Goal: Information Seeking & Learning: Check status

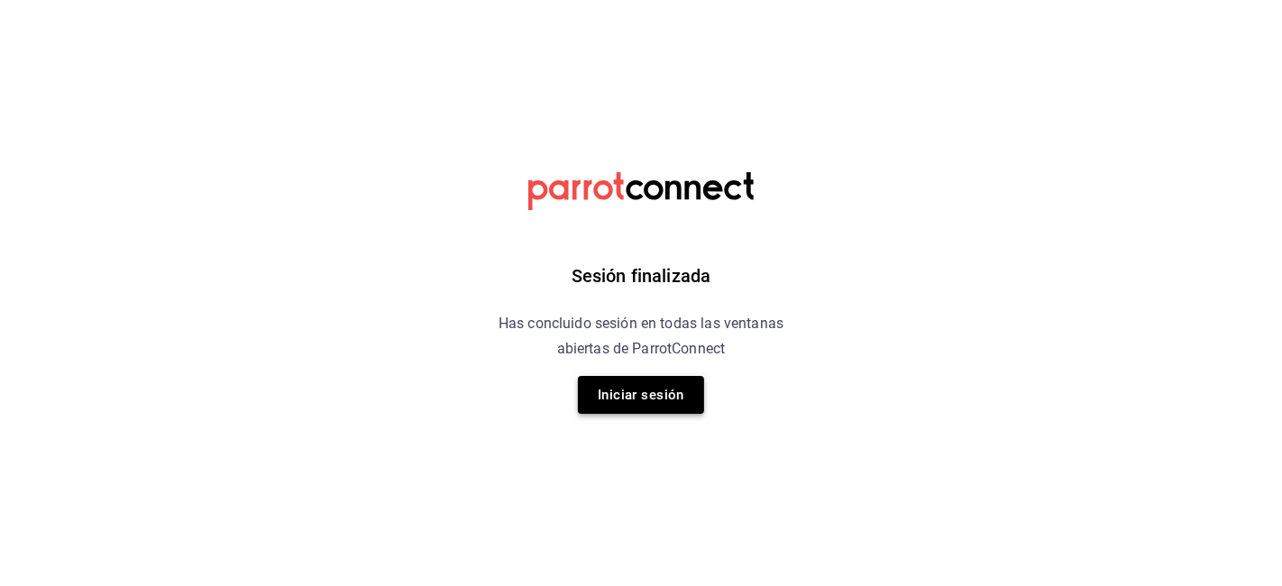
click at [628, 403] on button "Iniciar sesión" at bounding box center [641, 395] width 126 height 38
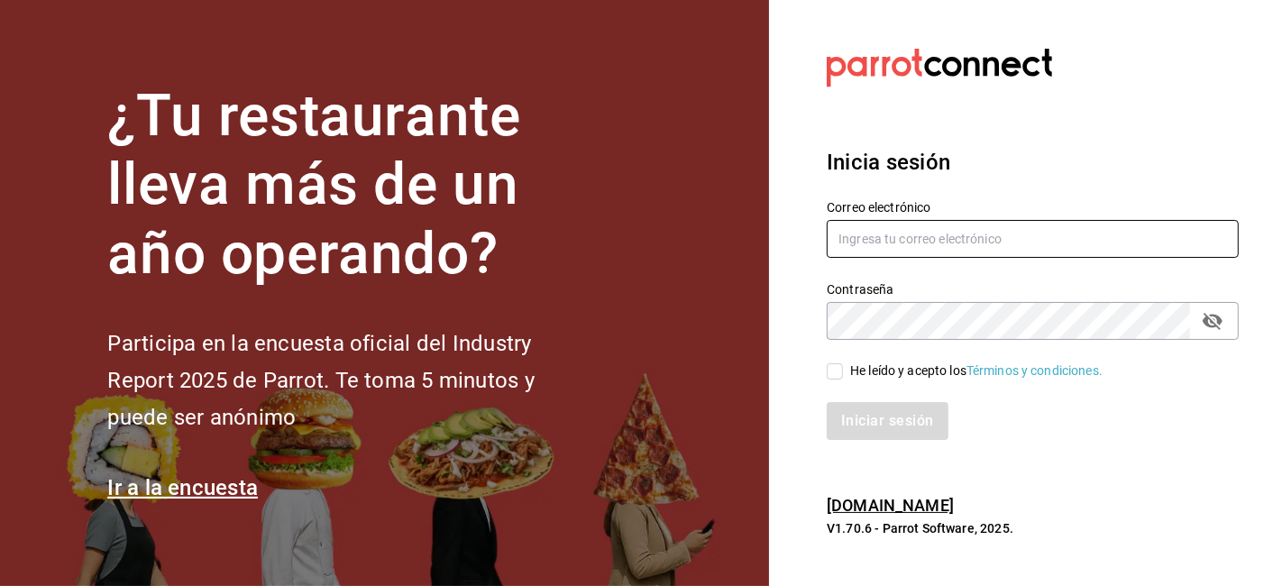
type input "[EMAIL_ADDRESS][DOMAIN_NAME]"
click at [838, 367] on input "He leído y acepto los Términos y condiciones." at bounding box center [835, 371] width 16 height 16
checkbox input "true"
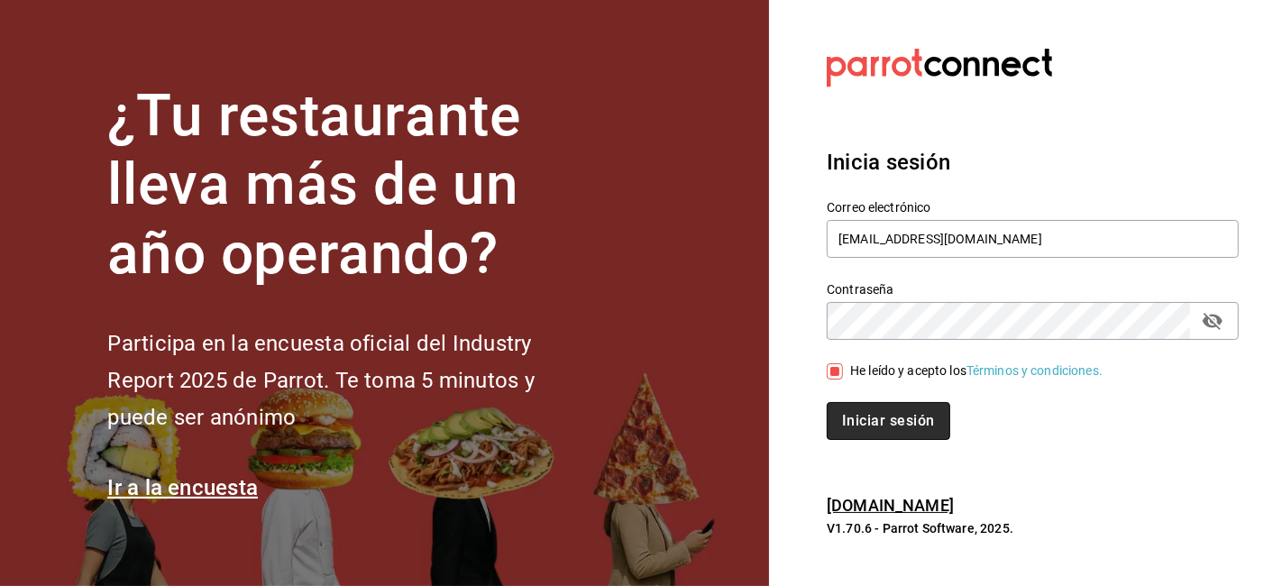
click at [870, 420] on button "Iniciar sesión" at bounding box center [888, 421] width 123 height 38
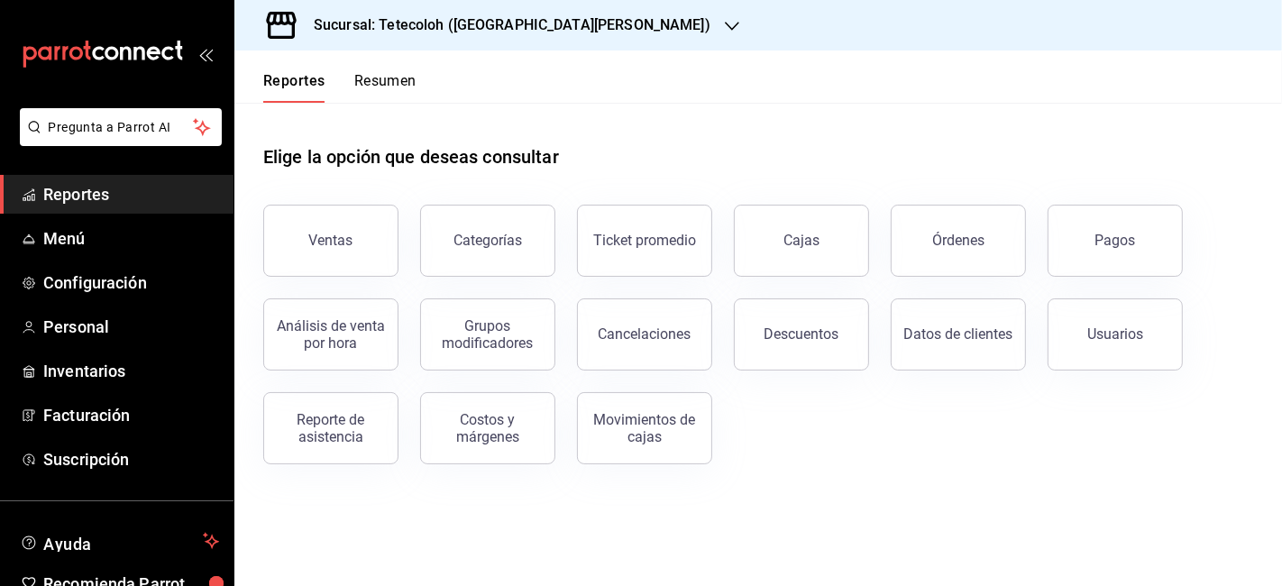
click at [397, 73] on button "Resumen" at bounding box center [385, 87] width 62 height 31
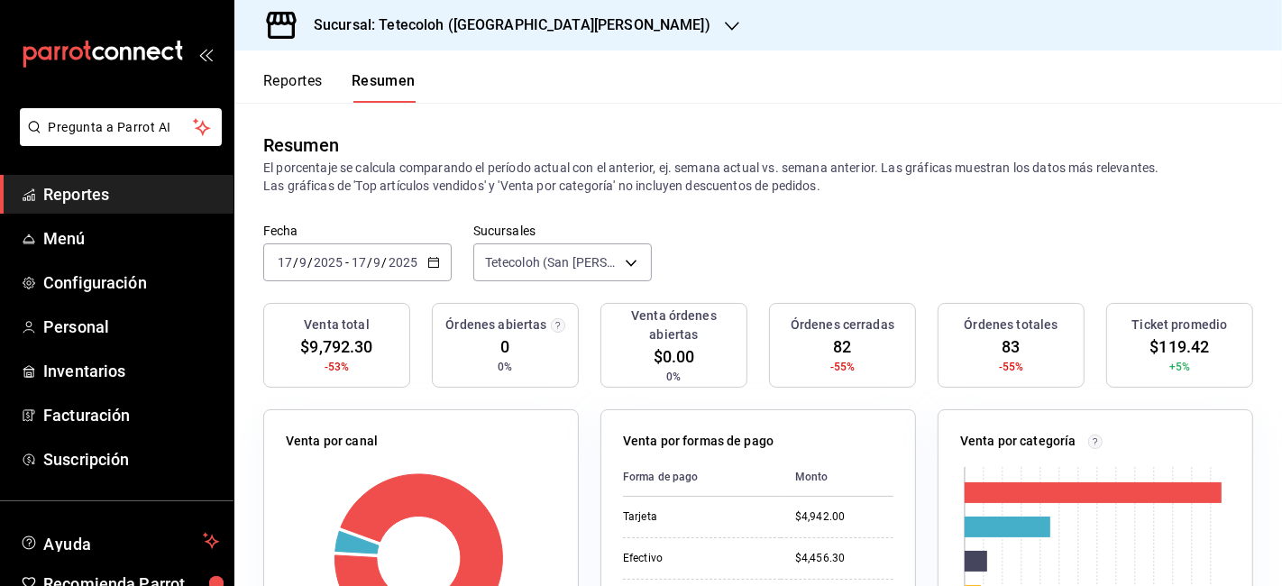
click at [336, 75] on div "Reportes Resumen" at bounding box center [339, 87] width 152 height 31
click at [319, 84] on button "Reportes" at bounding box center [292, 87] width 59 height 31
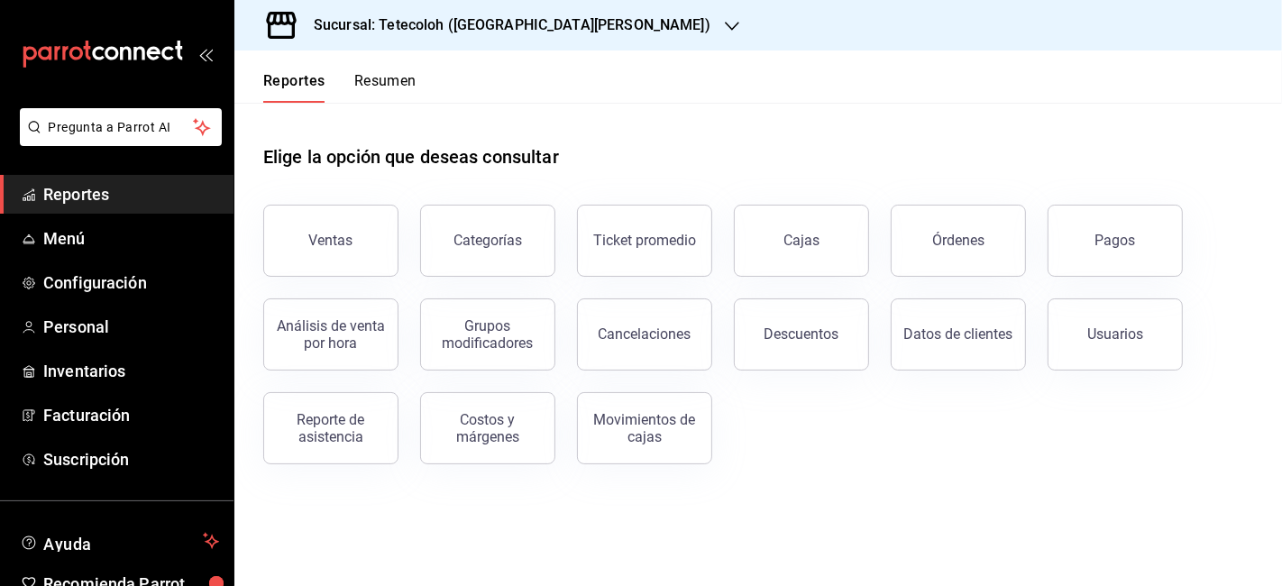
click at [407, 86] on button "Resumen" at bounding box center [385, 87] width 62 height 31
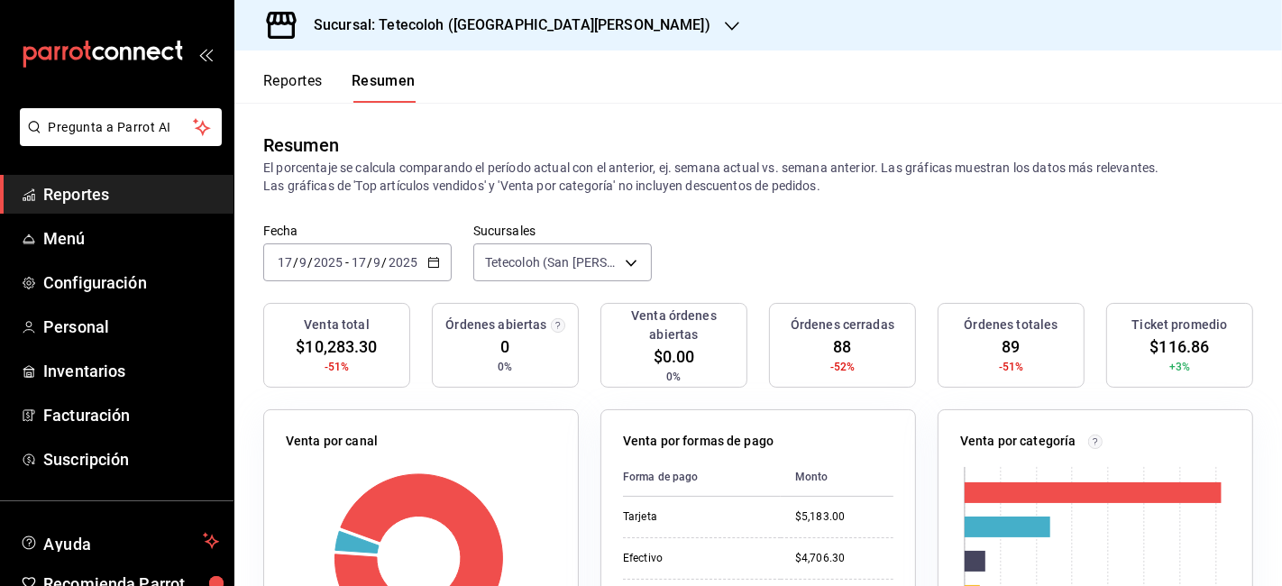
click at [429, 251] on div "2025-09-17 17 / 9 / 2025 - 2025-09-17 17 / 9 / 2025" at bounding box center [357, 262] width 188 height 38
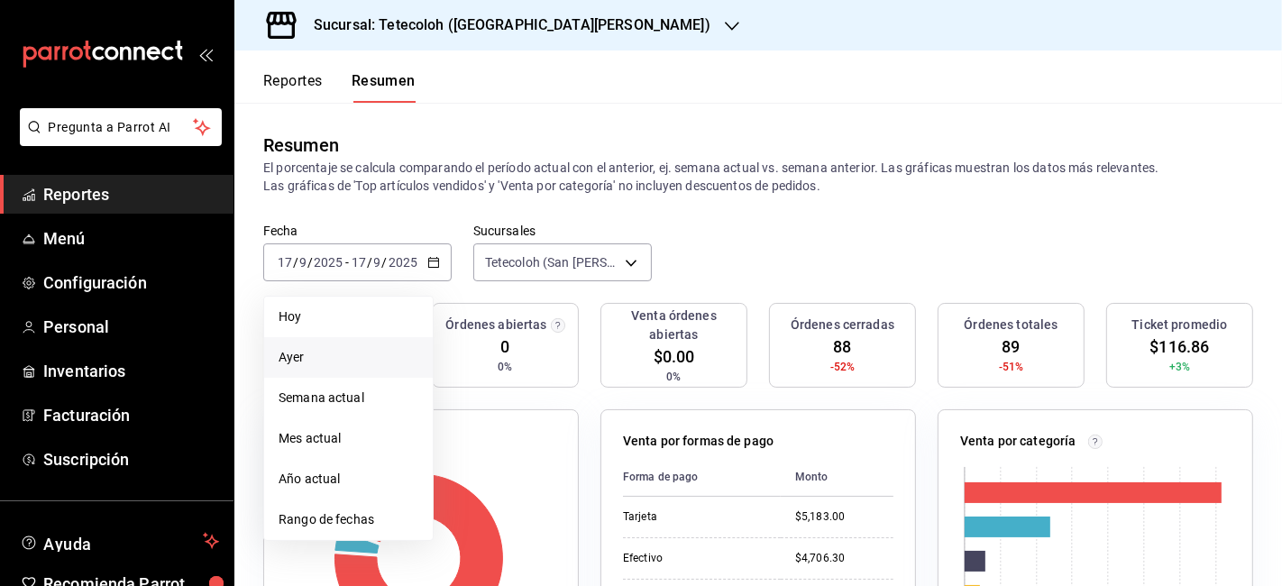
click at [337, 353] on span "Ayer" at bounding box center [349, 357] width 140 height 19
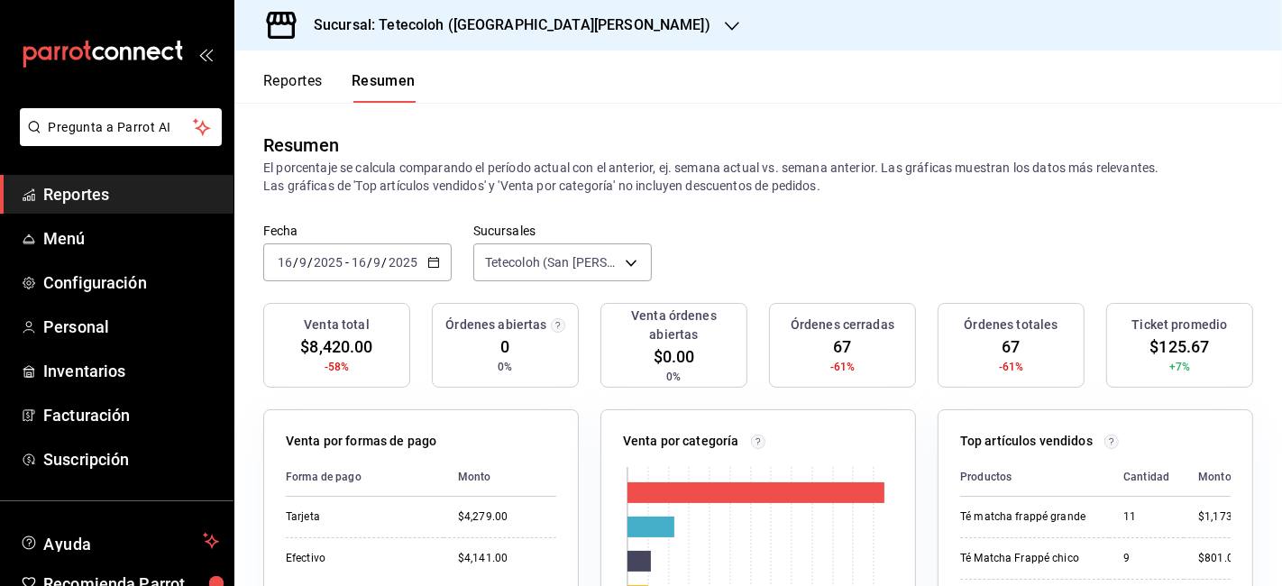
click at [489, 32] on h3 "Sucursal: Tetecoloh (San Agustin)" at bounding box center [504, 25] width 411 height 22
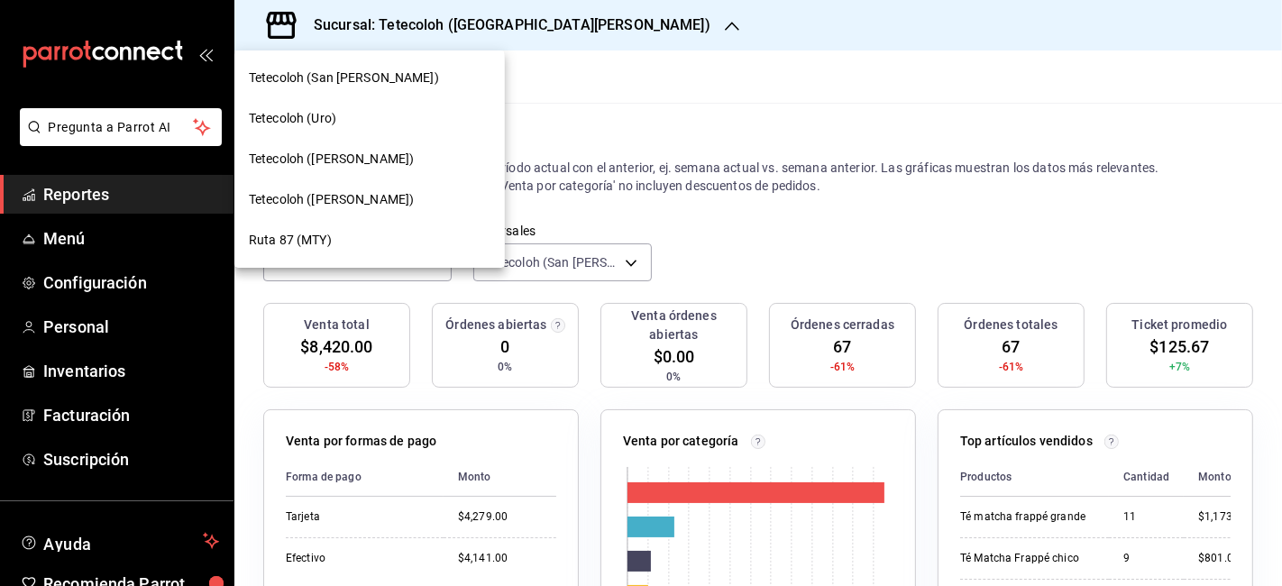
click at [418, 112] on div "Tetecoloh (Uro)" at bounding box center [370, 118] width 242 height 19
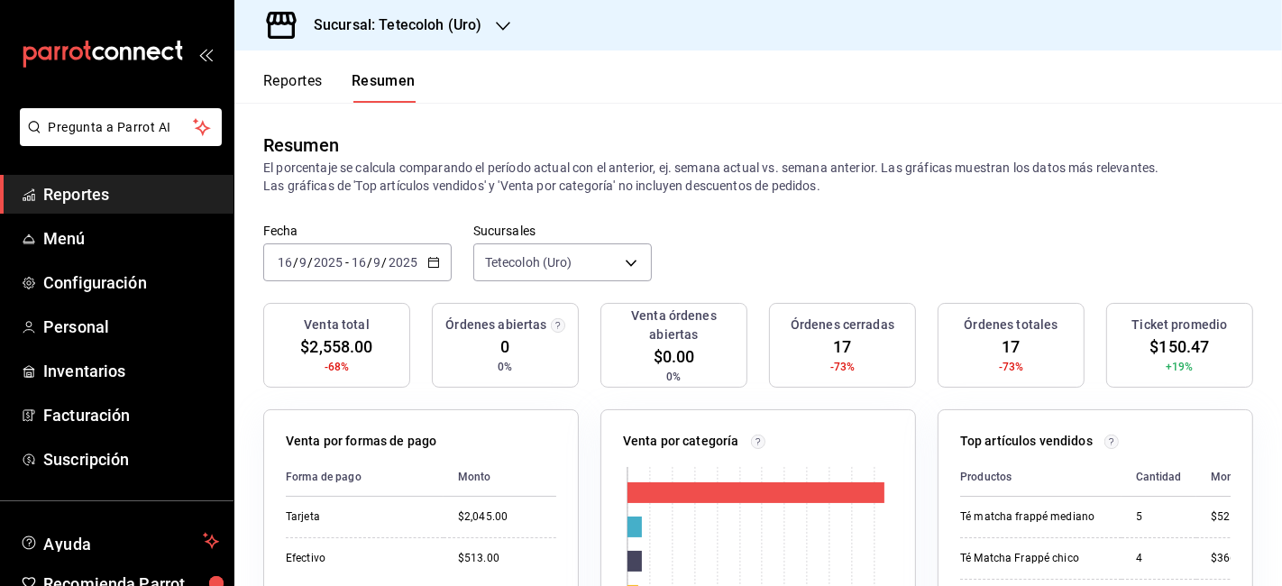
click at [469, 22] on h3 "Sucursal: Tetecoloh (Uro)" at bounding box center [390, 25] width 182 height 22
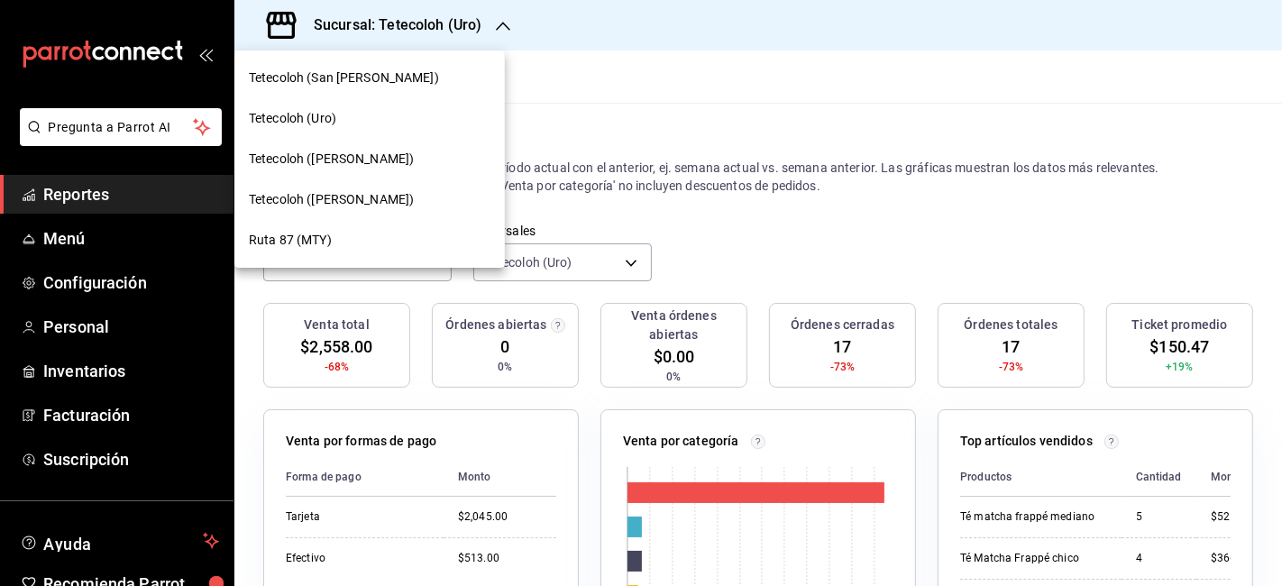
click at [383, 162] on div "Tetecoloh (West)" at bounding box center [370, 159] width 242 height 19
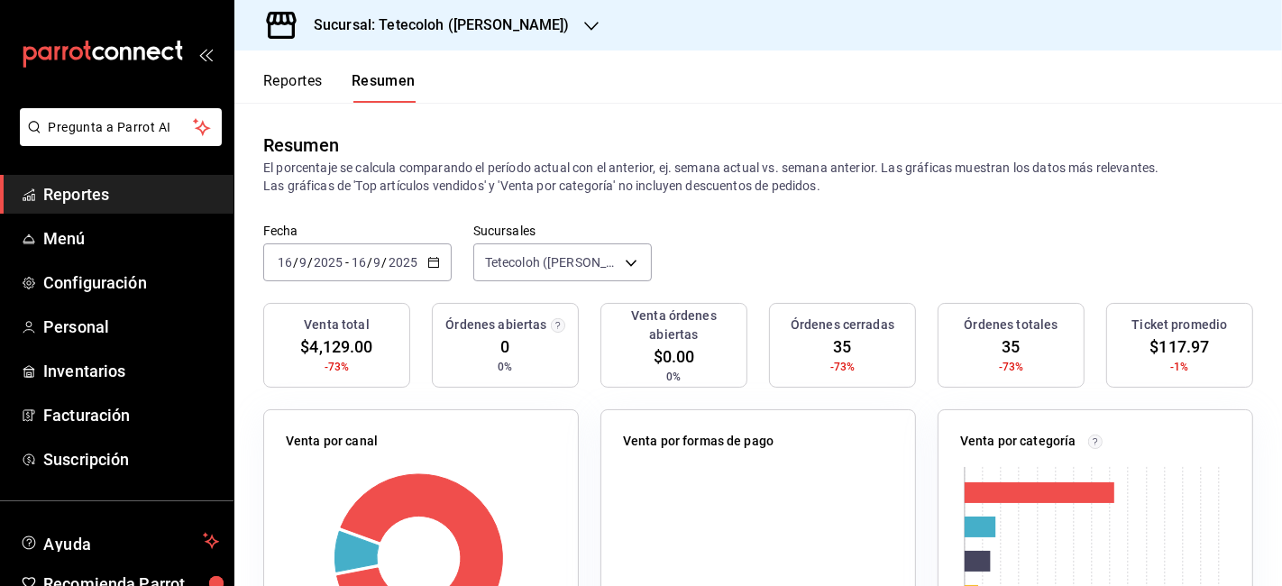
click at [584, 27] on icon "button" at bounding box center [591, 26] width 14 height 14
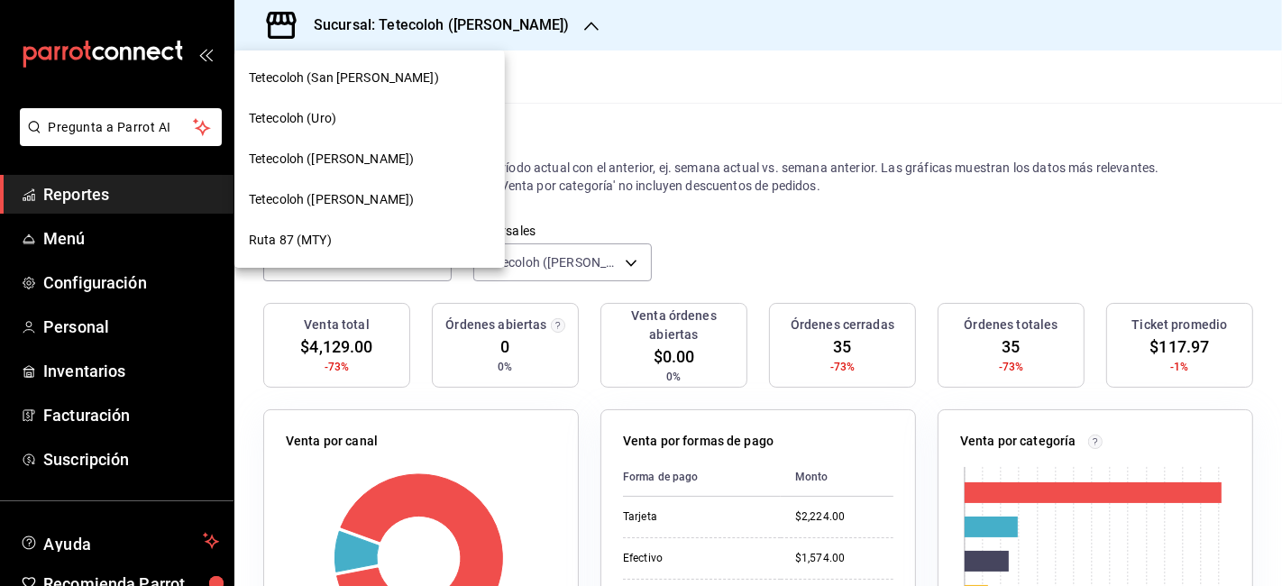
click at [436, 187] on div "Tetecoloh (Humberto Lobo)" at bounding box center [369, 199] width 270 height 41
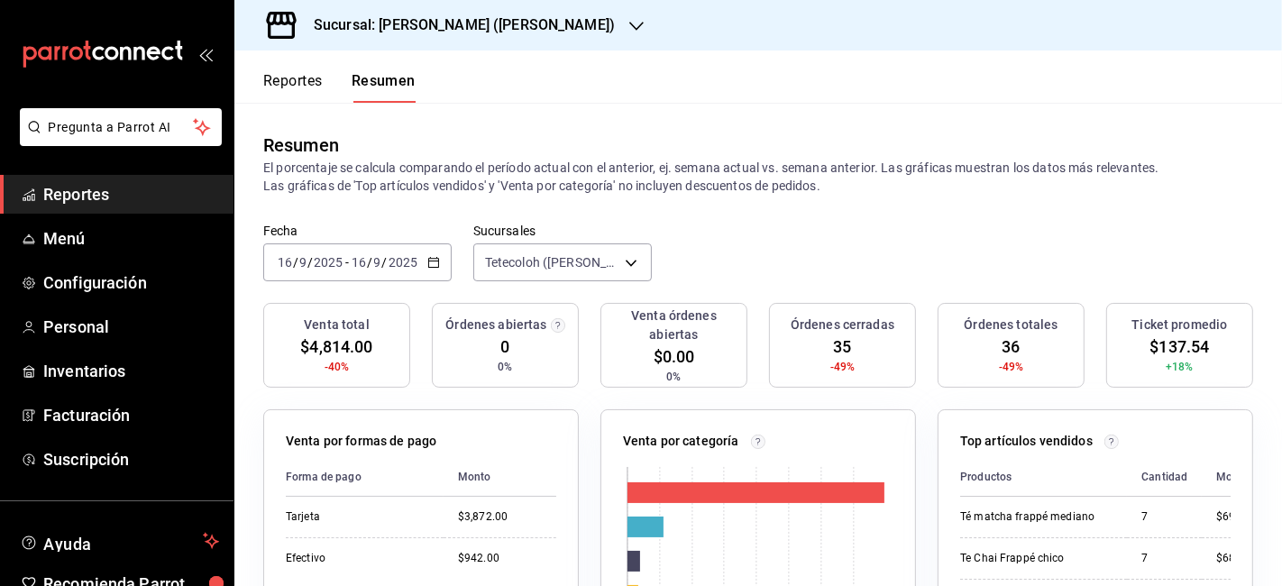
click at [515, 41] on div "Sucursal: Tetecoloh (Humberto Lobo)" at bounding box center [450, 25] width 402 height 50
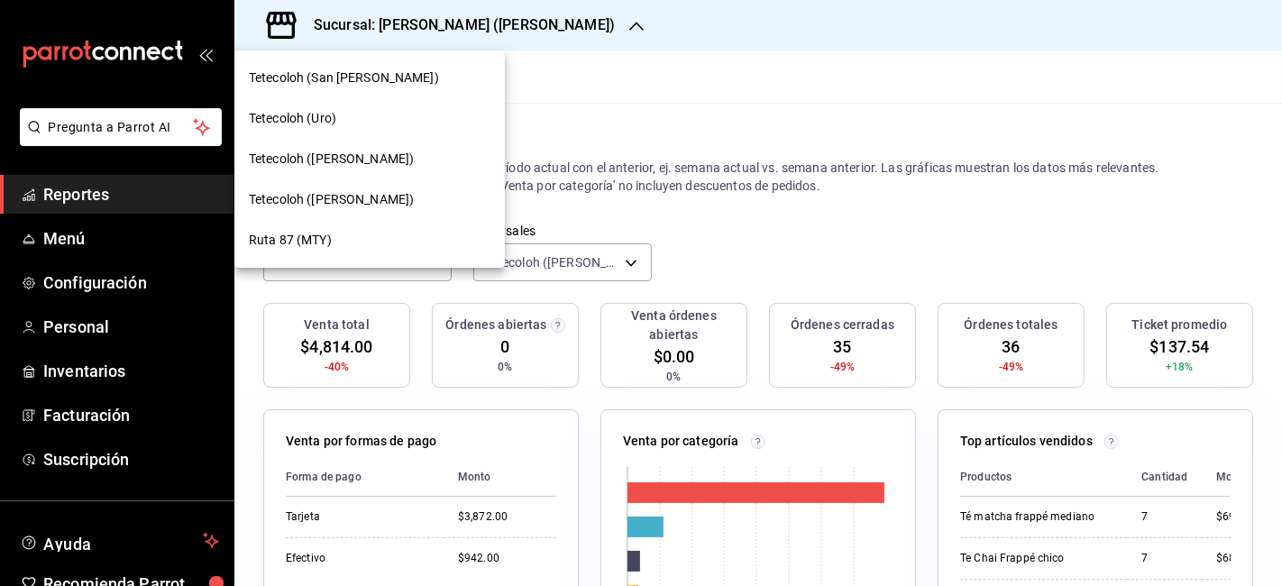
click at [432, 71] on div "Tetecoloh (San Agustin)" at bounding box center [370, 78] width 242 height 19
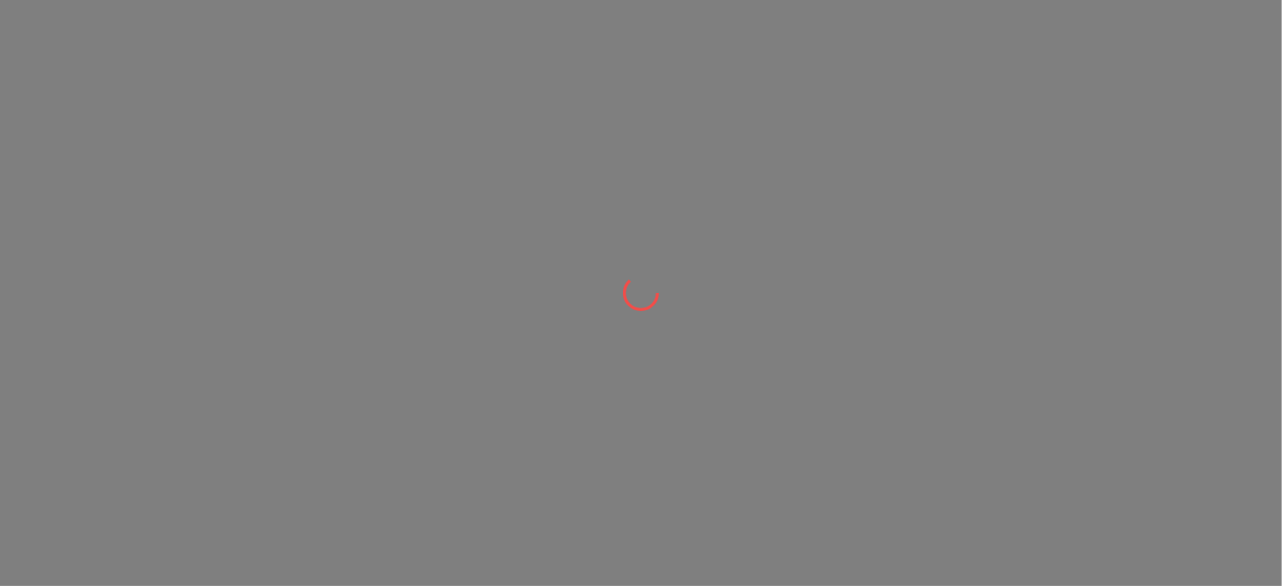
click at [432, 71] on div at bounding box center [641, 293] width 1282 height 586
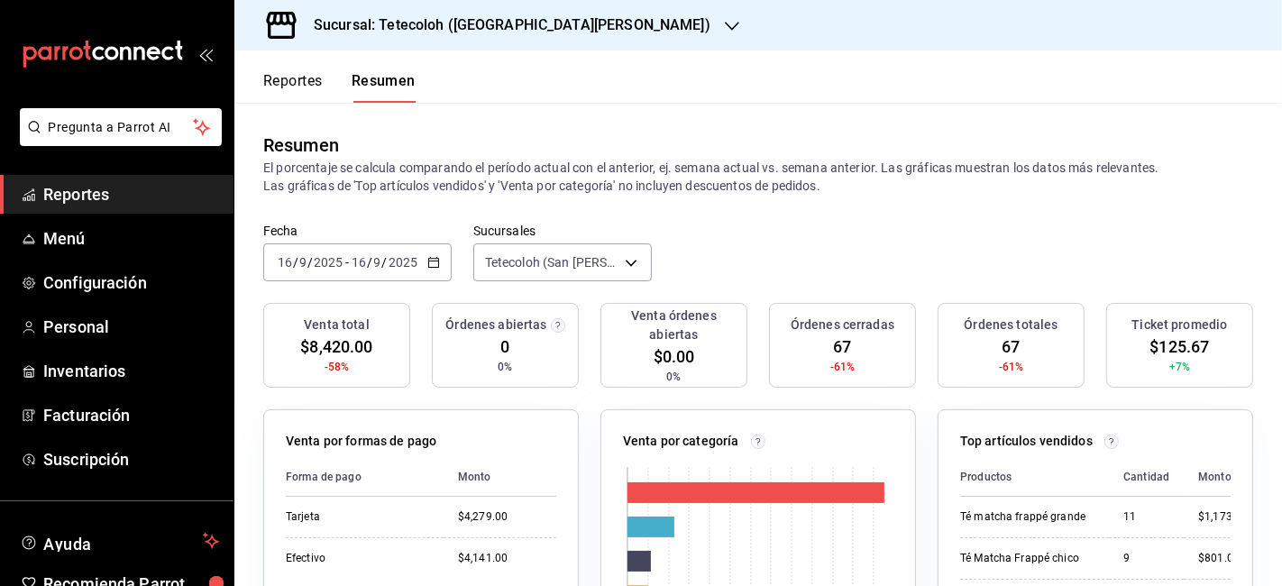
click at [582, 76] on header "Reportes Resumen" at bounding box center [757, 76] width 1047 height 52
